Goal: Entertainment & Leisure: Consume media (video, audio)

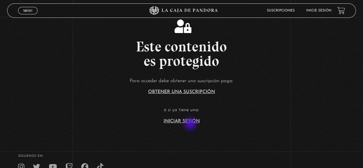
click at [191, 124] on section "Este contenido es protegido Para acceder debe obtener una suscripción paga: Obt…" at bounding box center [181, 67] width 363 height 134
click at [191, 123] on link "Iniciar Sesión" at bounding box center [182, 121] width 36 height 5
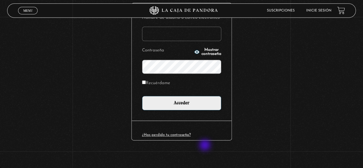
scroll to position [81, 0]
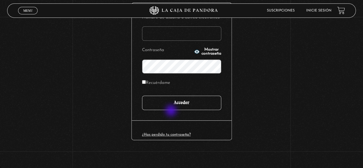
type input "paovanesa08@gmail.com"
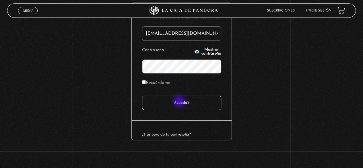
click at [180, 102] on input "Acceder" at bounding box center [181, 103] width 79 height 14
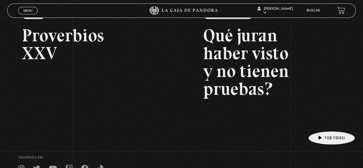
scroll to position [86, 0]
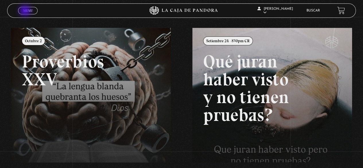
click at [26, 11] on span "Menu" at bounding box center [27, 10] width 9 height 3
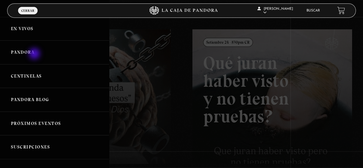
scroll to position [57, 0]
click at [39, 78] on link "Centinelas" at bounding box center [54, 76] width 109 height 24
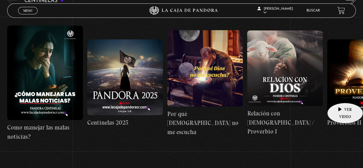
scroll to position [115, 0]
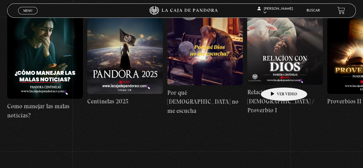
drag, startPoint x: 270, startPoint y: 79, endPoint x: 258, endPoint y: 77, distance: 12.2
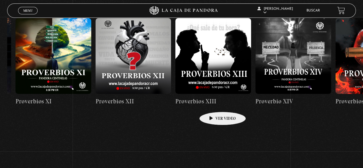
drag, startPoint x: 312, startPoint y: 85, endPoint x: 212, endPoint y: 103, distance: 101.6
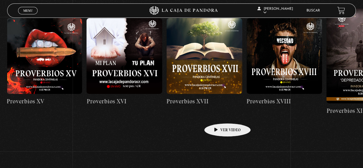
drag, startPoint x: 275, startPoint y: 109, endPoint x: 218, endPoint y: 115, distance: 56.9
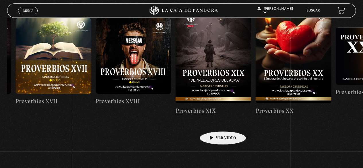
scroll to position [0, 1675]
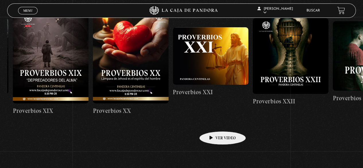
drag, startPoint x: 276, startPoint y: 113, endPoint x: 214, endPoint y: 123, distance: 63.4
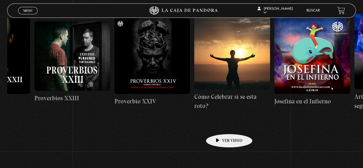
scroll to position [0, 2049]
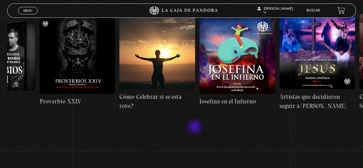
drag, startPoint x: 270, startPoint y: 118, endPoint x: 195, endPoint y: 127, distance: 75.0
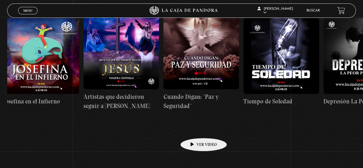
scroll to position [0, 2262]
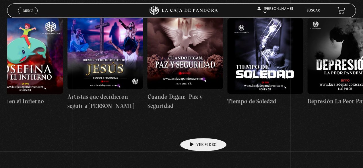
drag, startPoint x: 234, startPoint y: 126, endPoint x: 194, endPoint y: 129, distance: 39.8
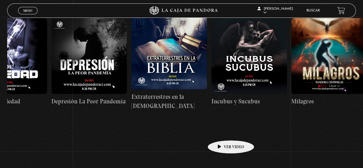
scroll to position [0, 2555]
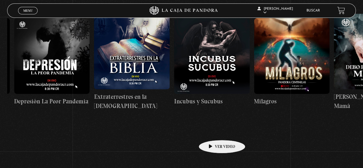
drag, startPoint x: 272, startPoint y: 128, endPoint x: 213, endPoint y: 131, distance: 58.7
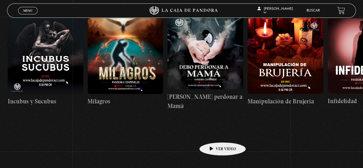
scroll to position [0, 2726]
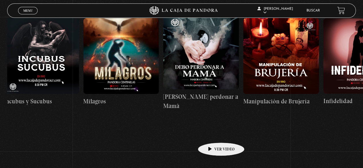
drag, startPoint x: 246, startPoint y: 129, endPoint x: 212, endPoint y: 134, distance: 34.5
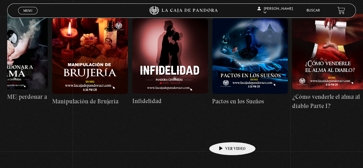
drag, startPoint x: 261, startPoint y: 131, endPoint x: 223, endPoint y: 133, distance: 38.3
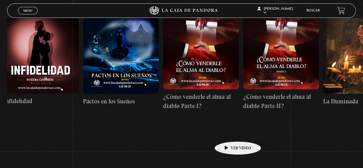
drag, startPoint x: 254, startPoint y: 130, endPoint x: 227, endPoint y: 133, distance: 27.4
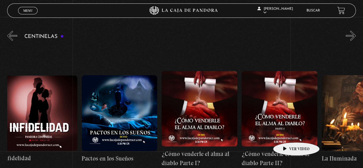
scroll to position [57, 0]
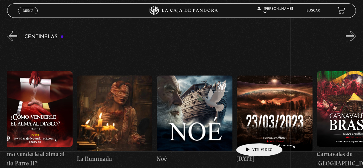
drag, startPoint x: 289, startPoint y: 134, endPoint x: 249, endPoint y: 134, distance: 39.4
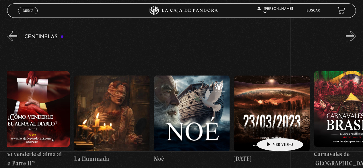
click at [271, 129] on figure at bounding box center [272, 114] width 76 height 76
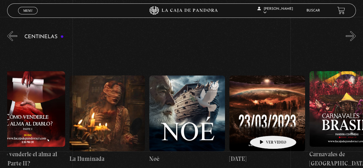
click at [264, 126] on figure at bounding box center [268, 114] width 76 height 76
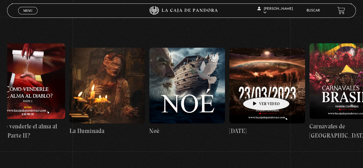
click at [257, 88] on figure at bounding box center [268, 86] width 76 height 76
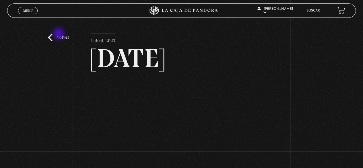
click at [59, 34] on link "Volver" at bounding box center [58, 38] width 21 height 8
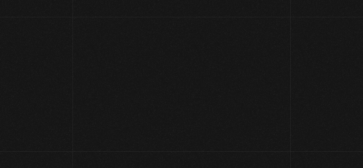
scroll to position [86, 0]
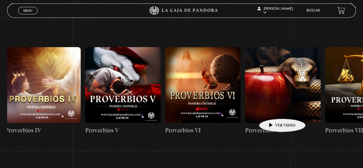
drag, startPoint x: 271, startPoint y: 110, endPoint x: 152, endPoint y: 109, distance: 118.9
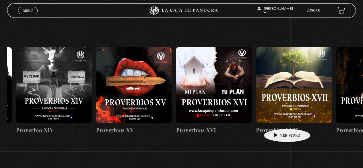
drag, startPoint x: 274, startPoint y: 120, endPoint x: 167, endPoint y: 120, distance: 106.9
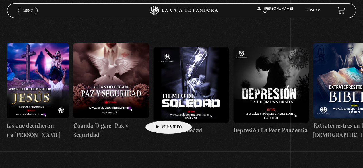
drag, startPoint x: 344, startPoint y: 114, endPoint x: 144, endPoint y: 111, distance: 200.3
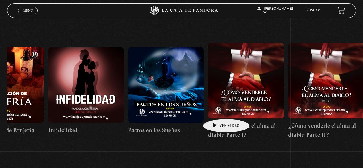
scroll to position [0, 3013]
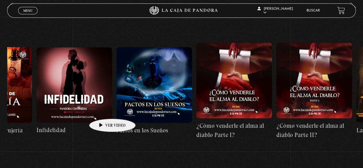
drag, startPoint x: 234, startPoint y: 109, endPoint x: 103, endPoint y: 110, distance: 130.1
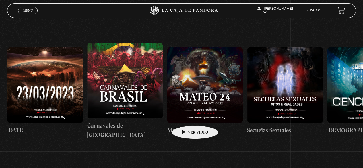
scroll to position [0, 3526]
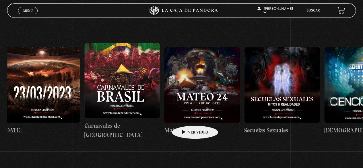
drag, startPoint x: 278, startPoint y: 117, endPoint x: 186, endPoint y: 117, distance: 92.5
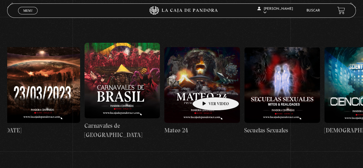
click at [207, 88] on figure at bounding box center [202, 85] width 76 height 76
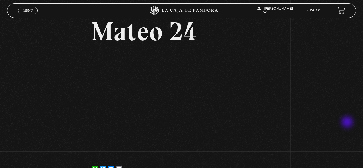
scroll to position [27, 0]
